Goal: Navigation & Orientation: Find specific page/section

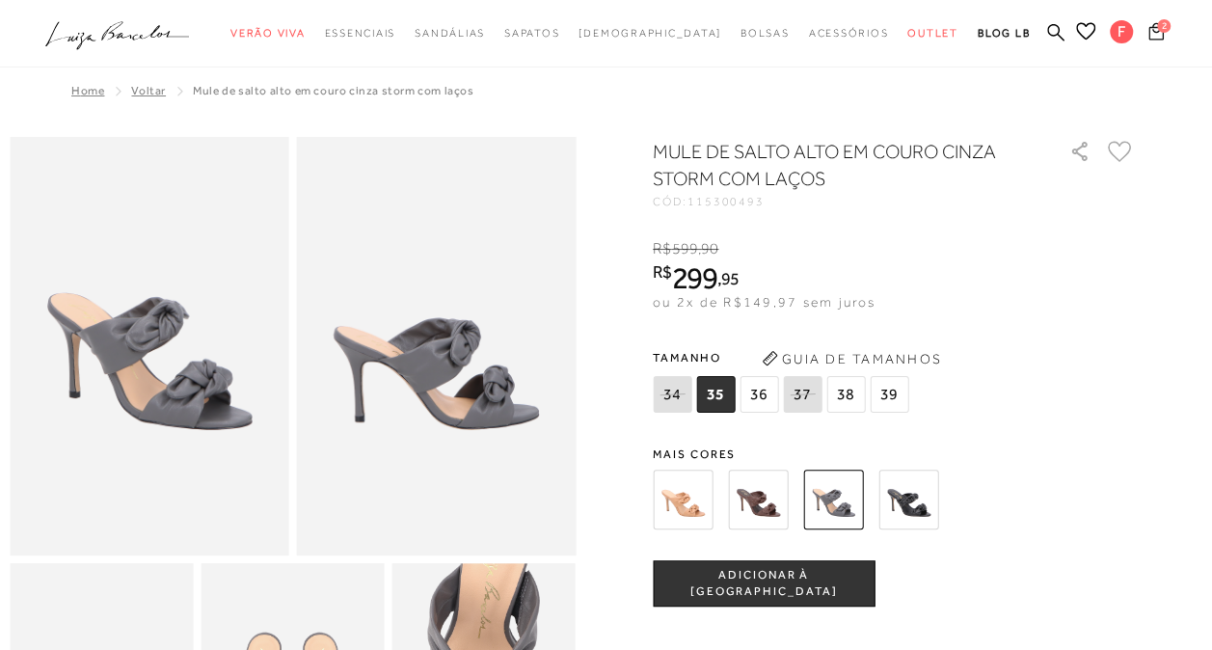
click at [1156, 37] on icon at bounding box center [1156, 31] width 15 height 18
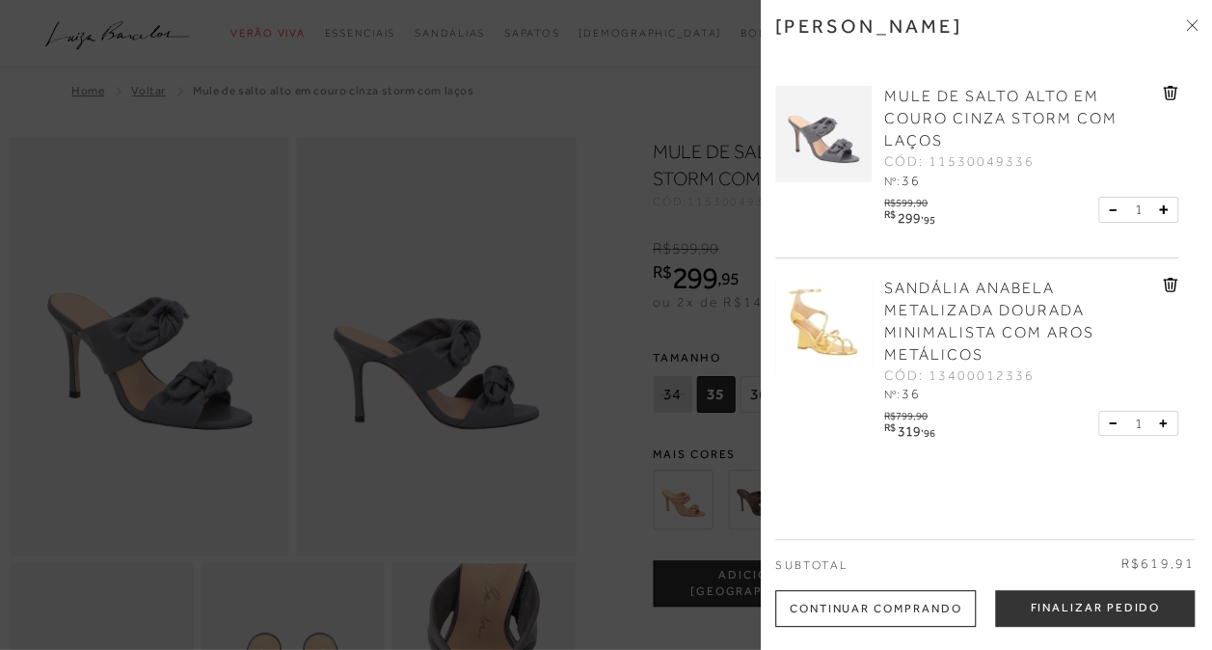
click at [850, 311] on img at bounding box center [824, 326] width 96 height 96
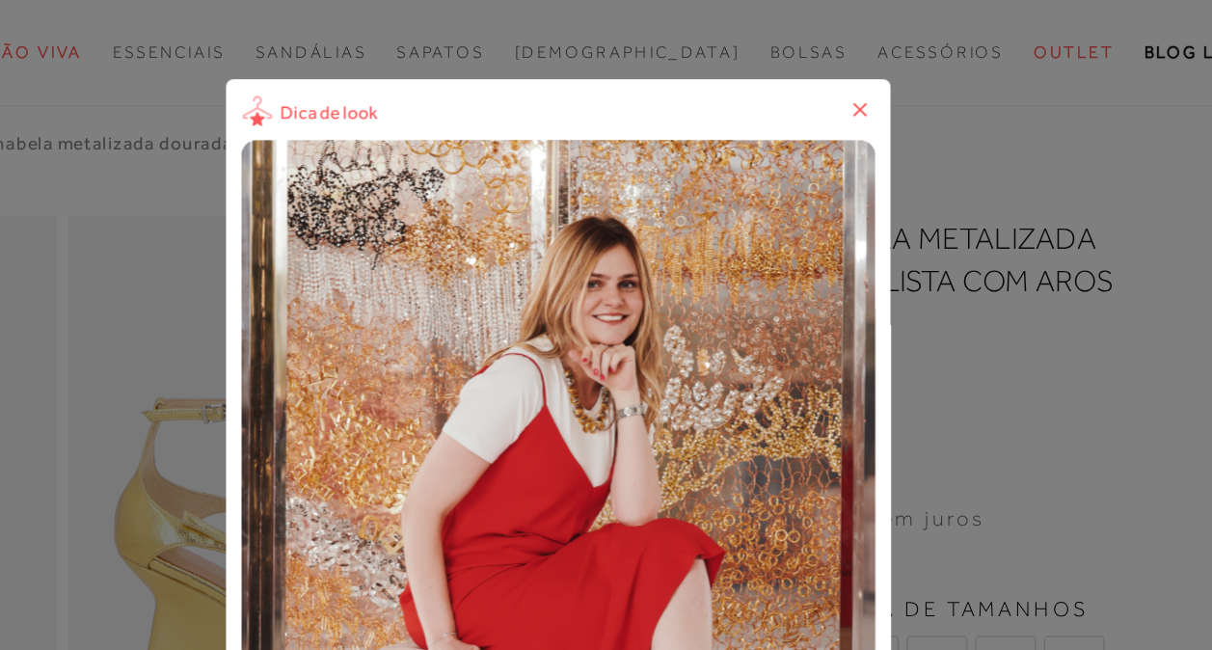
click at [803, 74] on icon at bounding box center [797, 69] width 19 height 19
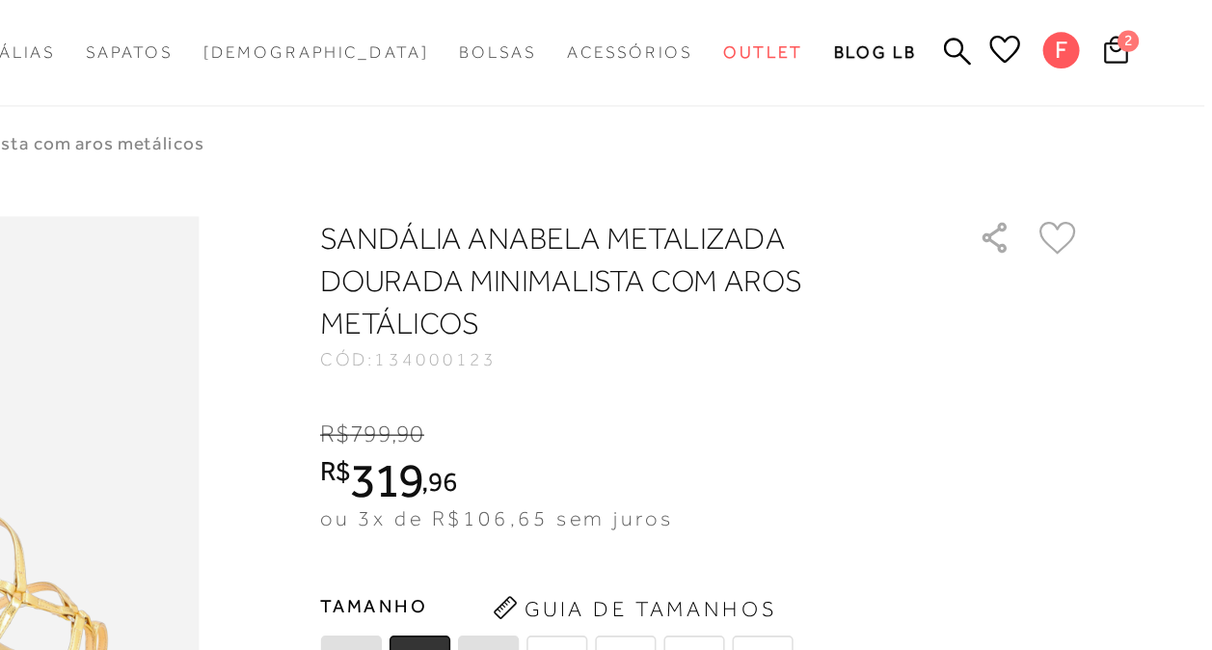
click at [1158, 23] on span "2" at bounding box center [1164, 26] width 14 height 14
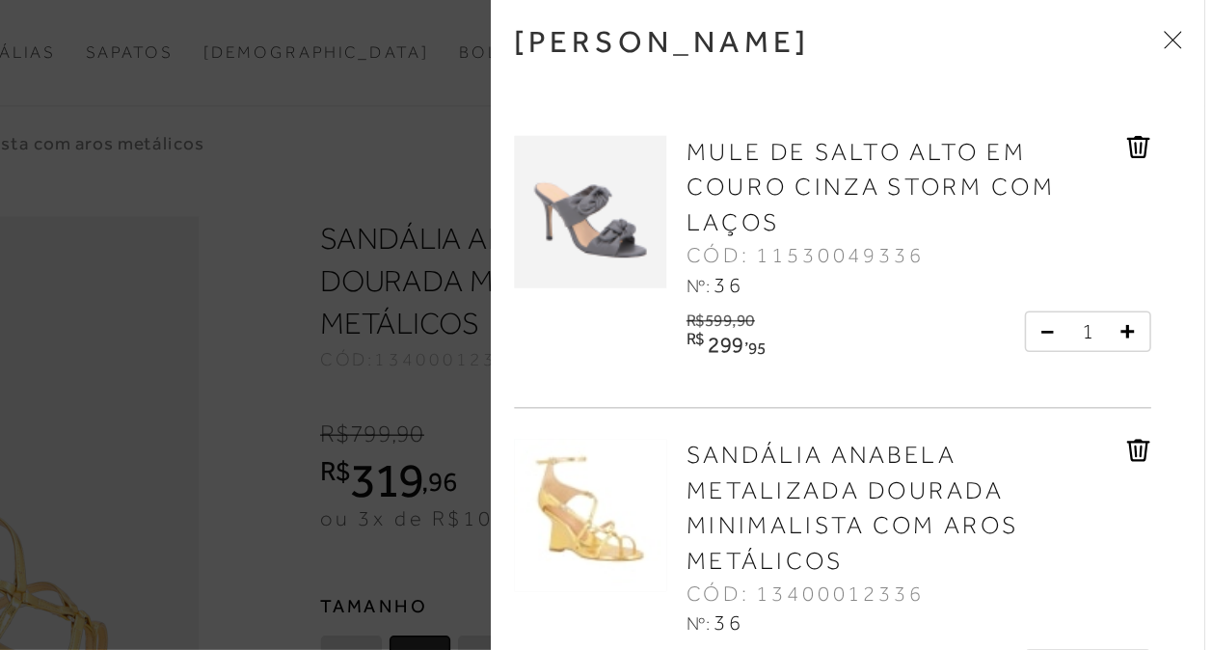
click at [979, 110] on span "MULE DE SALTO ALTO EM COURO CINZA STORM COM LAÇOS" at bounding box center [1001, 119] width 233 height 62
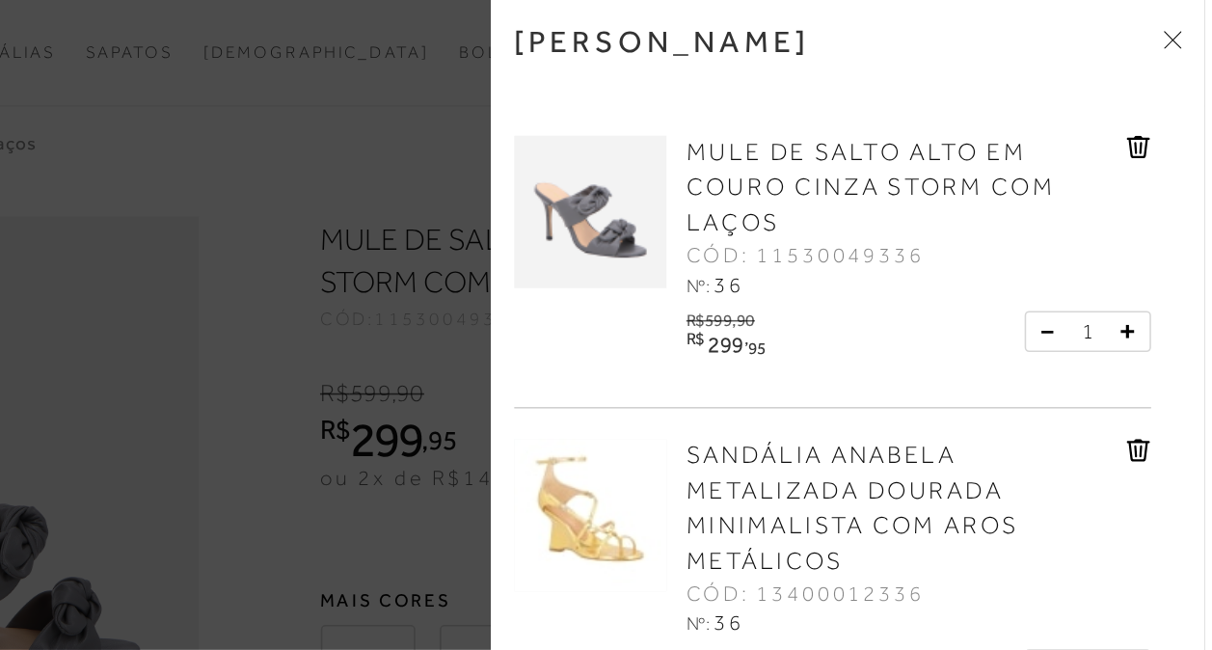
click at [924, 117] on span "MULE DE SALTO ALTO EM COURO CINZA STORM COM LAÇOS" at bounding box center [1001, 119] width 233 height 62
click at [831, 144] on img at bounding box center [824, 134] width 96 height 96
click at [822, 149] on img at bounding box center [824, 134] width 96 height 96
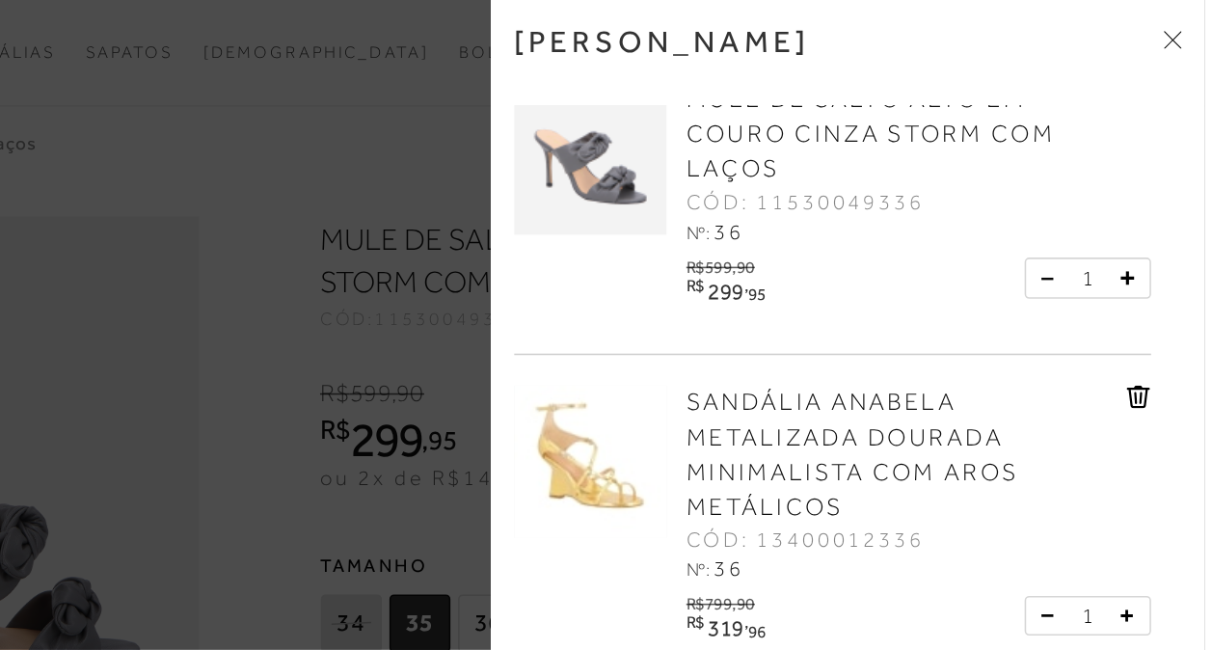
click at [624, 138] on div at bounding box center [606, 325] width 1212 height 650
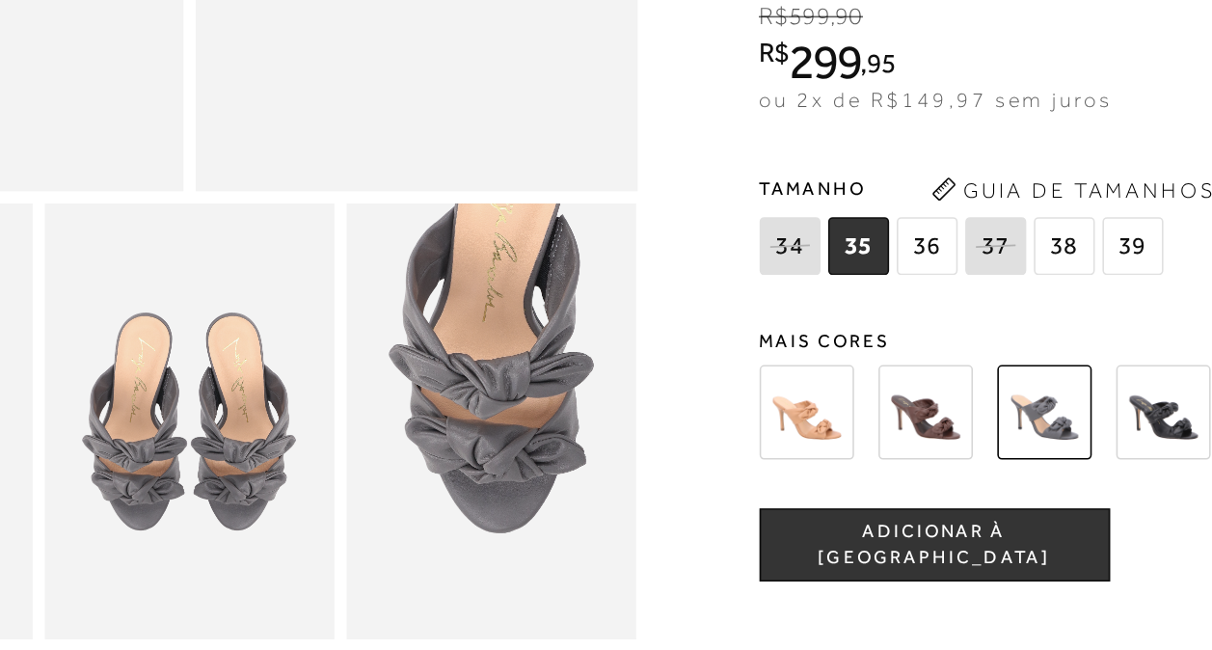
scroll to position [203, 0]
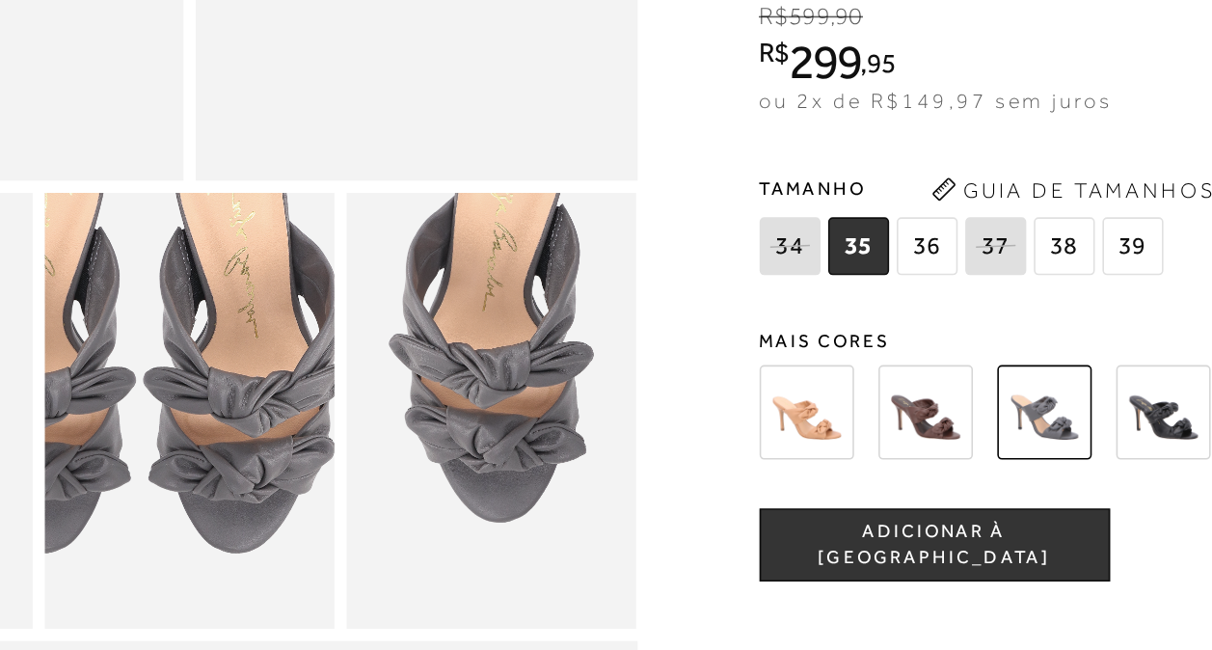
click at [324, 560] on img at bounding box center [261, 452] width 367 height 551
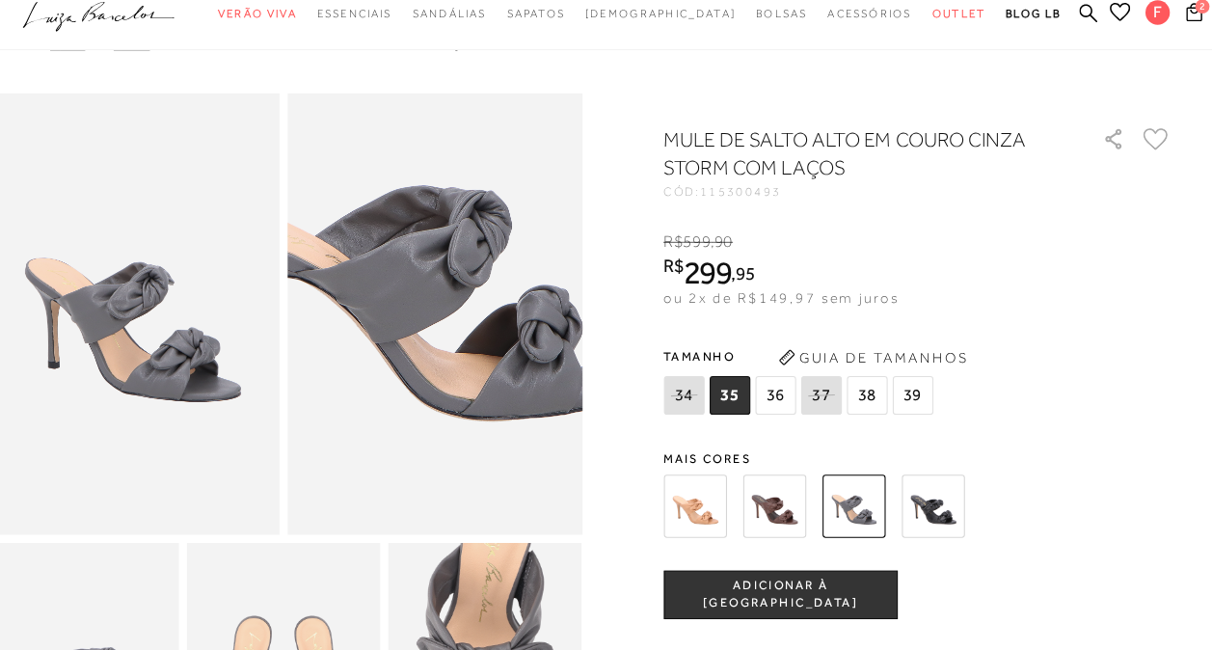
scroll to position [29, 0]
